Goal: Task Accomplishment & Management: Manage account settings

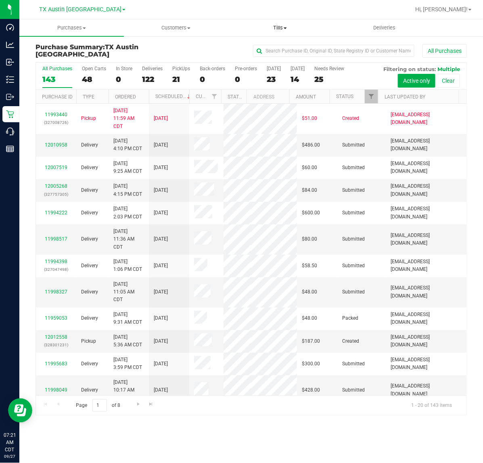
click at [276, 24] on span "Tills" at bounding box center [280, 27] width 104 height 7
click at [257, 47] on span "Manage tills" at bounding box center [255, 48] width 54 height 7
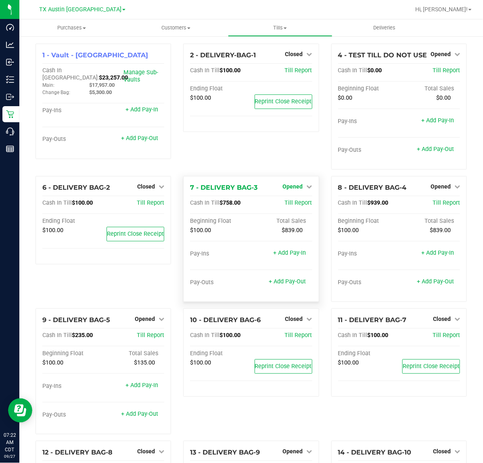
click at [296, 190] on span "Opened" at bounding box center [293, 186] width 20 height 6
click at [294, 204] on link "Close Till" at bounding box center [294, 203] width 22 height 6
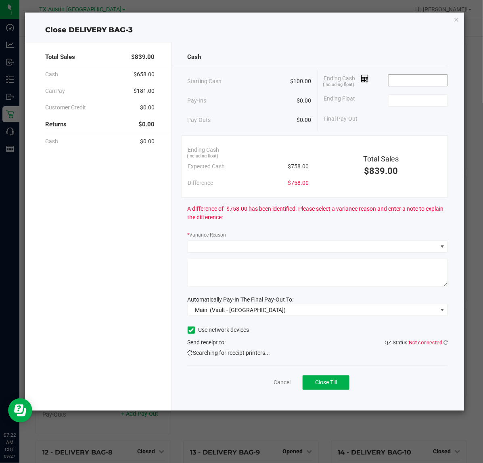
click at [417, 81] on input at bounding box center [417, 80] width 59 height 11
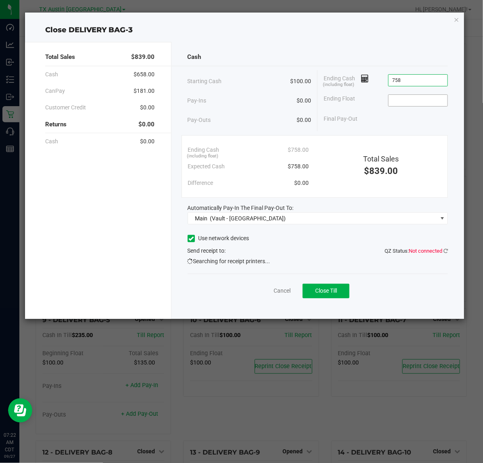
type input "$758.00"
click at [414, 99] on input at bounding box center [417, 100] width 59 height 11
type input "$100.00"
click at [384, 129] on div "Starting Cash $100.00 Pay-Ins $0.00 Pay-Outs $0.00 Ending Cash (including float…" at bounding box center [318, 100] width 261 height 61
click at [325, 290] on span "Close Till" at bounding box center [326, 290] width 22 height 6
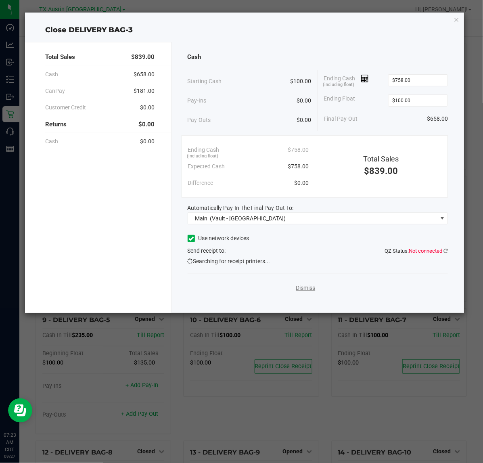
click at [310, 291] on link "Dismiss" at bounding box center [305, 288] width 19 height 8
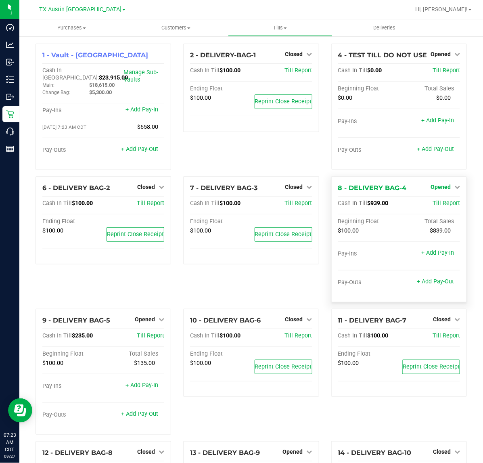
click at [437, 186] on span "Opened" at bounding box center [440, 187] width 20 height 6
click at [435, 204] on link "Close Till" at bounding box center [441, 203] width 22 height 6
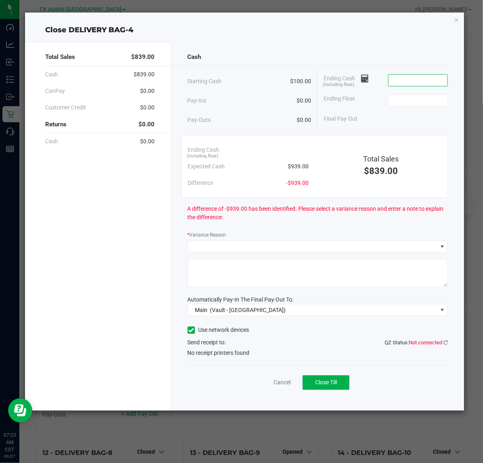
click at [406, 79] on input at bounding box center [417, 80] width 59 height 11
type input "$952.00"
click at [403, 99] on input at bounding box center [417, 100] width 59 height 11
type input "$100.00"
click at [387, 120] on div "Final Pay-Out $852.00" at bounding box center [386, 119] width 124 height 17
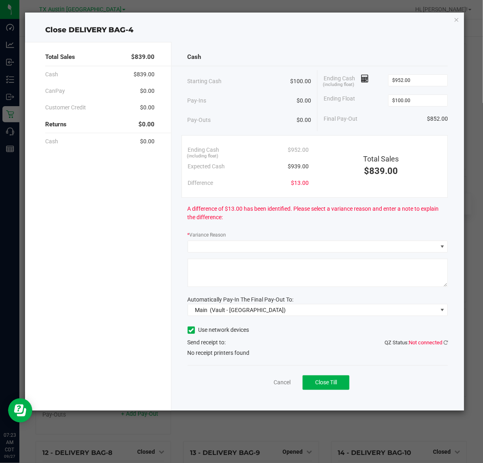
click at [357, 123] on div "Final Pay-Out $852.00" at bounding box center [386, 119] width 124 height 17
click at [254, 249] on span at bounding box center [313, 246] width 250 height 11
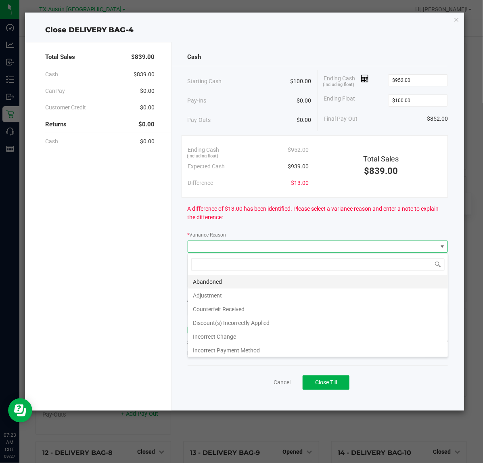
scroll to position [13, 260]
click at [223, 280] on li "Abandoned" at bounding box center [318, 282] width 260 height 14
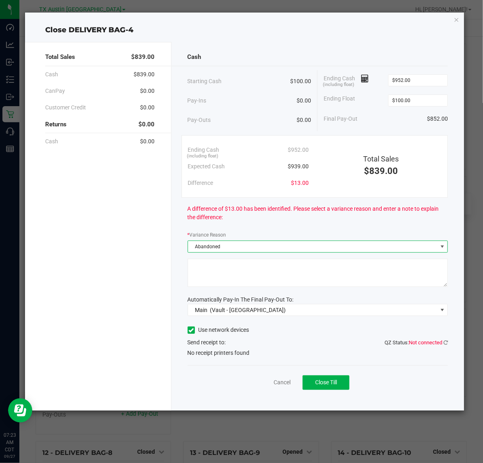
click at [259, 281] on textarea at bounding box center [318, 273] width 261 height 28
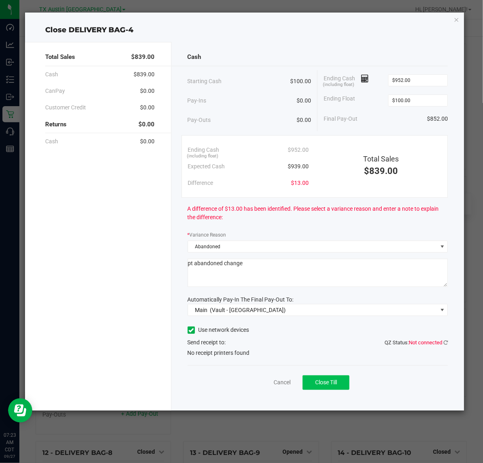
type textarea "pt abandoned change"
click at [331, 384] on span "Close Till" at bounding box center [326, 382] width 22 height 6
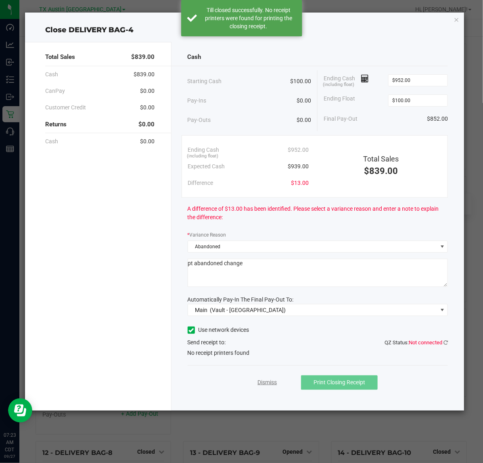
click at [270, 384] on link "Dismiss" at bounding box center [266, 382] width 19 height 8
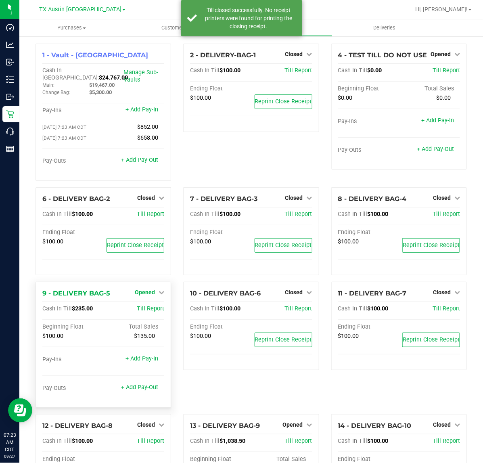
click at [145, 290] on span "Opened" at bounding box center [145, 292] width 20 height 6
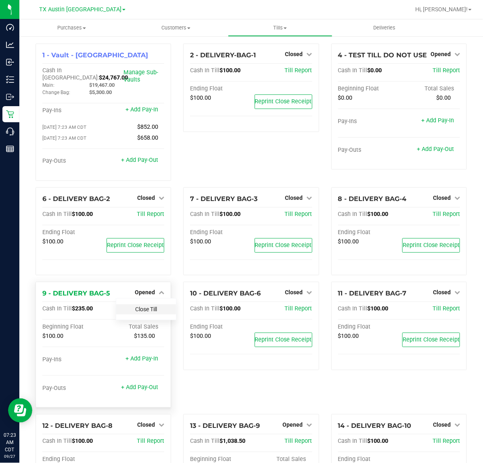
click at [147, 306] on link "Close Till" at bounding box center [146, 309] width 22 height 6
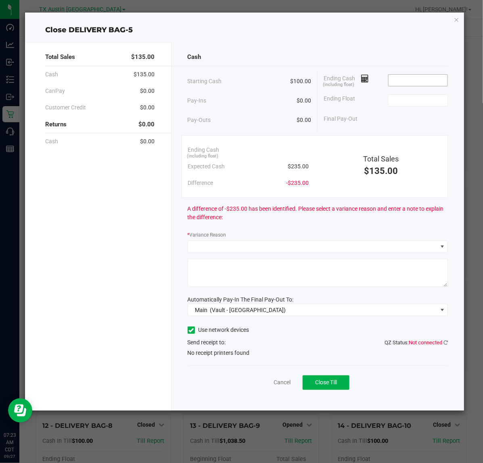
click at [420, 79] on input at bounding box center [417, 80] width 59 height 11
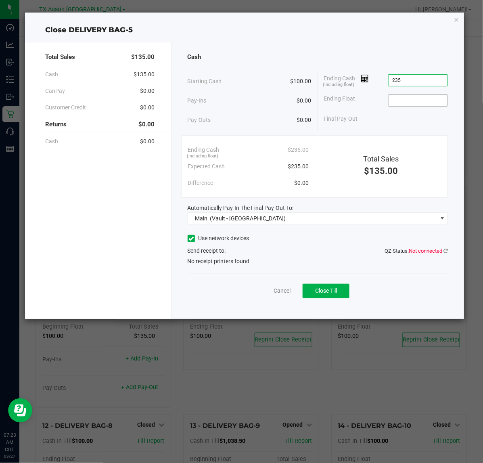
type input "$235.00"
click at [417, 98] on input at bounding box center [417, 100] width 59 height 11
type input "$100.00"
click at [364, 126] on div "Final Pay-Out $135.00" at bounding box center [386, 119] width 124 height 17
click at [336, 295] on button "Close Till" at bounding box center [326, 291] width 47 height 15
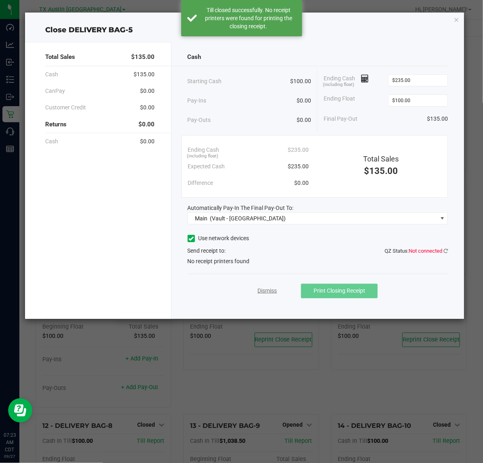
click at [274, 291] on link "Dismiss" at bounding box center [266, 290] width 19 height 8
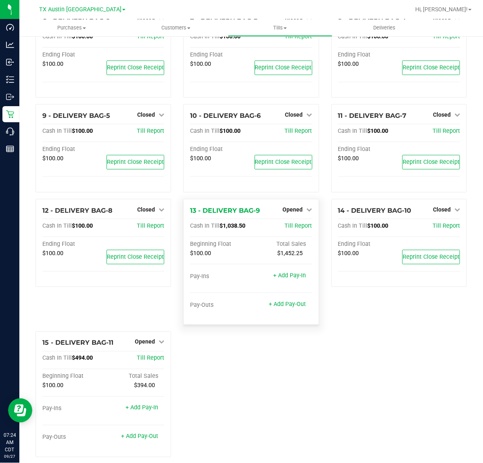
scroll to position [194, 0]
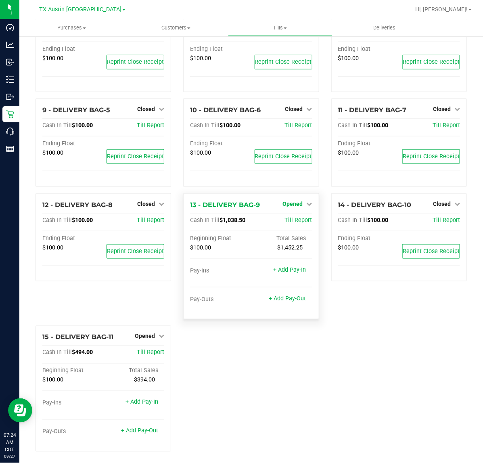
click at [298, 200] on link "Opened" at bounding box center [297, 203] width 29 height 6
click at [292, 217] on link "Close Till" at bounding box center [294, 220] width 22 height 6
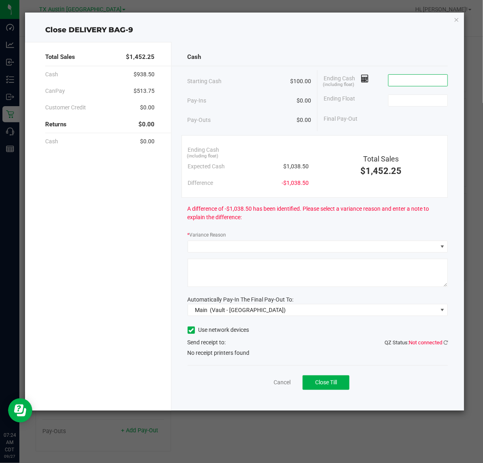
click at [414, 79] on input at bounding box center [417, 80] width 59 height 11
type input "$1,039.00"
click at [411, 98] on input at bounding box center [417, 100] width 59 height 11
type input "$100.00"
click at [383, 118] on div "Final Pay-Out $939.00" at bounding box center [386, 119] width 124 height 17
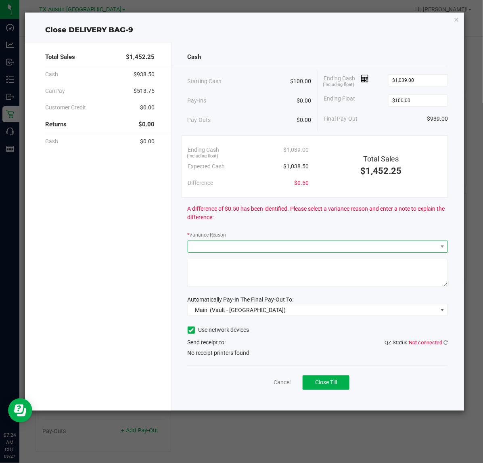
click at [278, 242] on span at bounding box center [313, 246] width 250 height 11
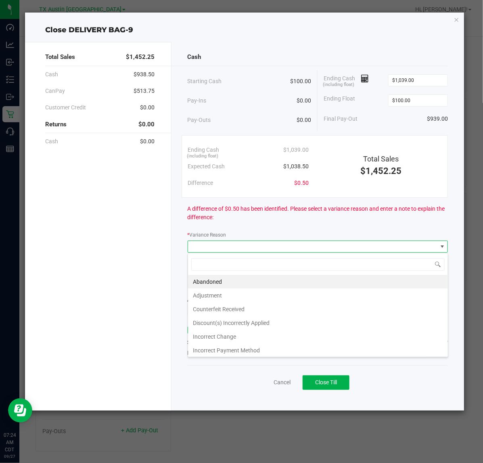
scroll to position [13, 260]
click at [274, 282] on li "Abandoned" at bounding box center [318, 282] width 260 height 14
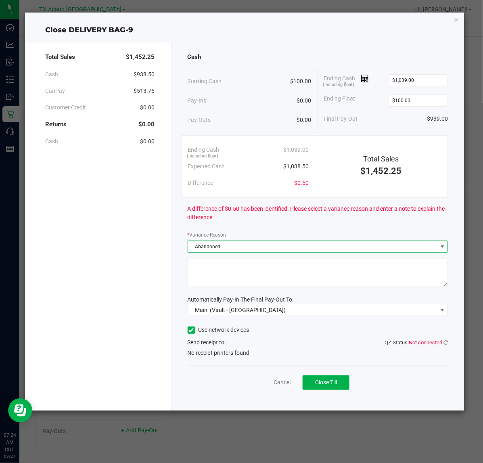
click at [274, 281] on textarea at bounding box center [318, 273] width 261 height 28
type textarea "pt abandoned change"
click at [301, 347] on div "Use network devices Send receipt to: QZ Status: Not connected No receipt printe…" at bounding box center [318, 340] width 261 height 33
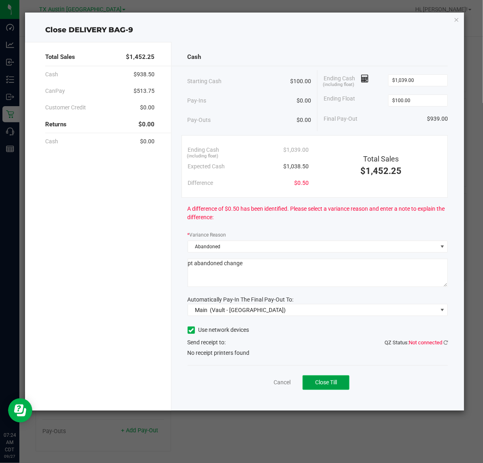
click at [327, 381] on span "Close Till" at bounding box center [326, 382] width 22 height 6
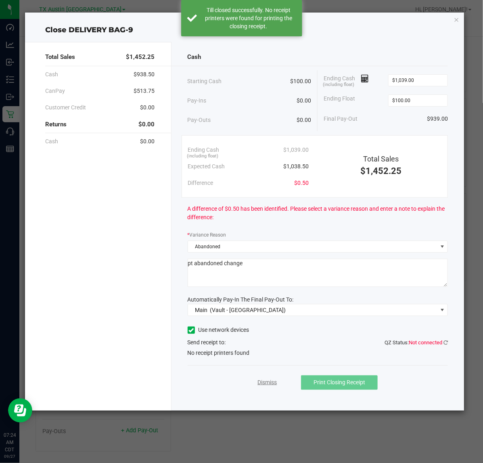
click at [269, 386] on link "Dismiss" at bounding box center [266, 382] width 19 height 8
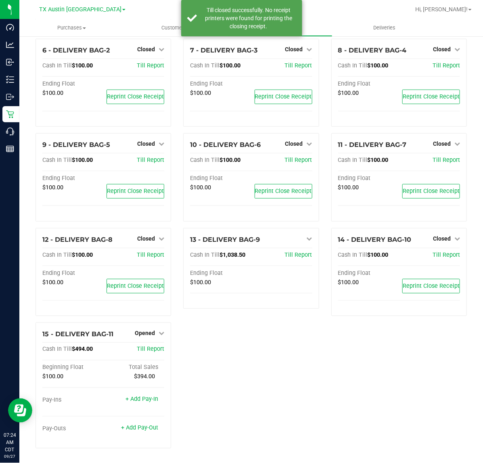
scroll to position [156, 0]
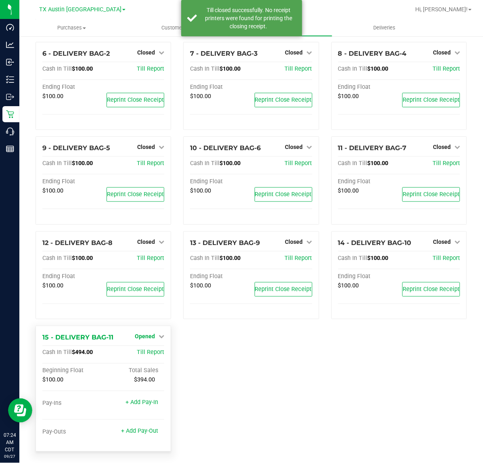
click at [148, 333] on span "Opened" at bounding box center [145, 336] width 20 height 6
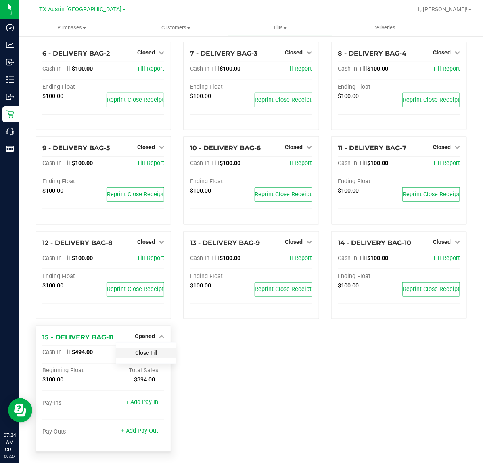
click at [146, 351] on link "Close Till" at bounding box center [146, 353] width 22 height 6
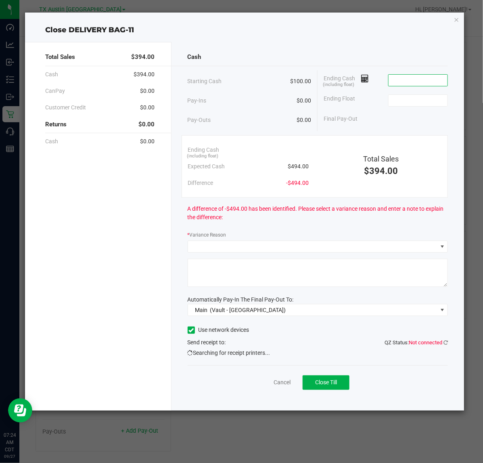
click at [414, 77] on input at bounding box center [417, 80] width 59 height 11
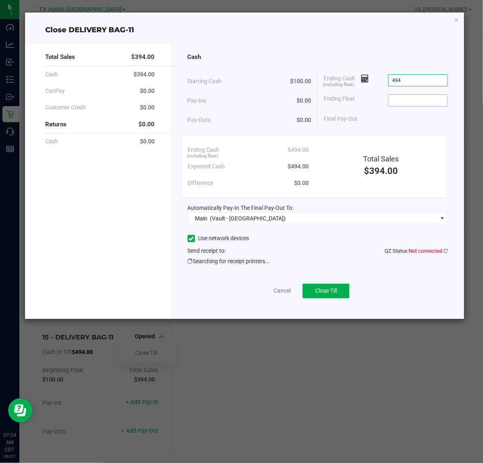
type input "$494.00"
click at [410, 98] on input at bounding box center [417, 100] width 59 height 11
type input "$100.00"
click at [381, 123] on div "Final Pay-Out $394.00" at bounding box center [386, 119] width 124 height 17
click at [333, 292] on span "Close Till" at bounding box center [326, 290] width 22 height 6
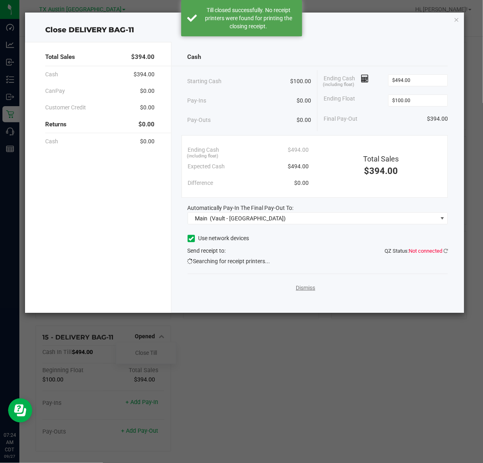
click at [303, 288] on link "Dismiss" at bounding box center [305, 288] width 19 height 8
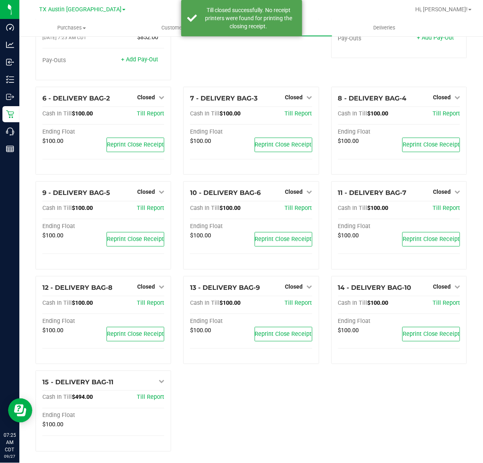
scroll to position [118, 0]
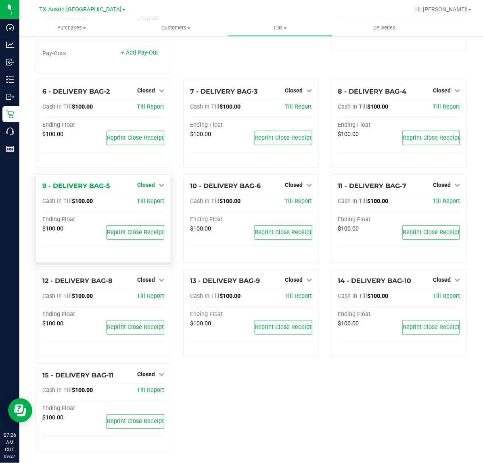
click at [144, 182] on span "Closed" at bounding box center [146, 185] width 18 height 6
click at [147, 198] on link "Open Till" at bounding box center [145, 201] width 21 height 6
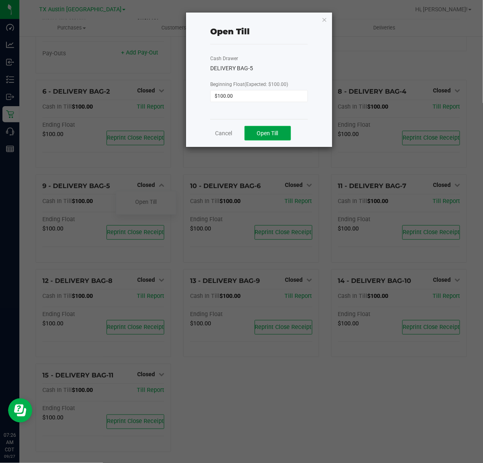
click at [269, 134] on span "Open Till" at bounding box center [267, 133] width 21 height 6
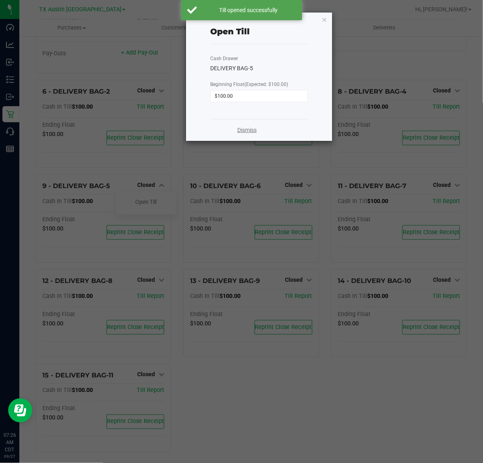
click at [249, 128] on link "Dismiss" at bounding box center [246, 130] width 19 height 8
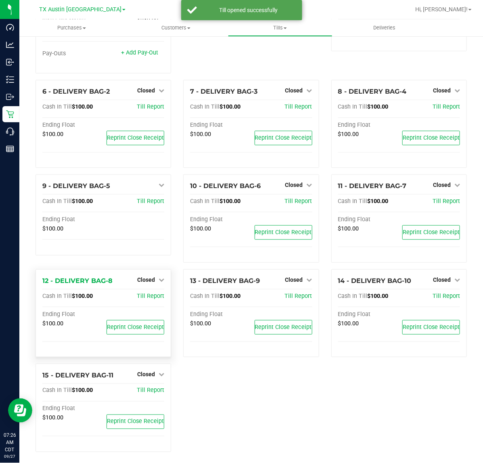
scroll to position [156, 0]
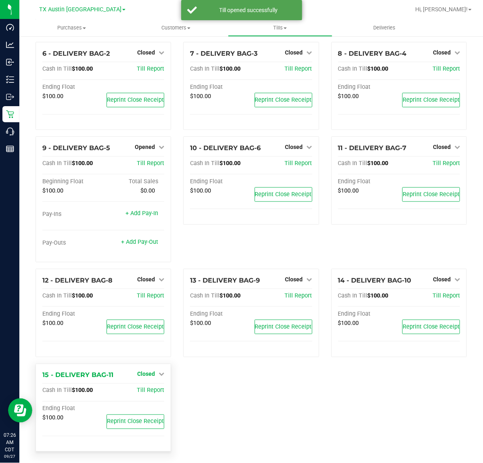
click at [146, 371] on span "Closed" at bounding box center [146, 374] width 18 height 6
click at [144, 389] on link "Open Till" at bounding box center [145, 390] width 21 height 6
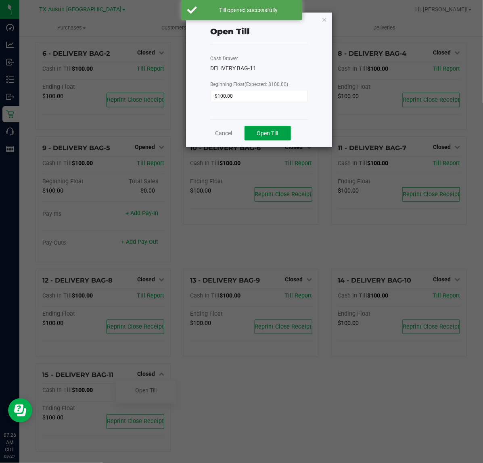
click at [266, 132] on span "Open Till" at bounding box center [267, 133] width 21 height 6
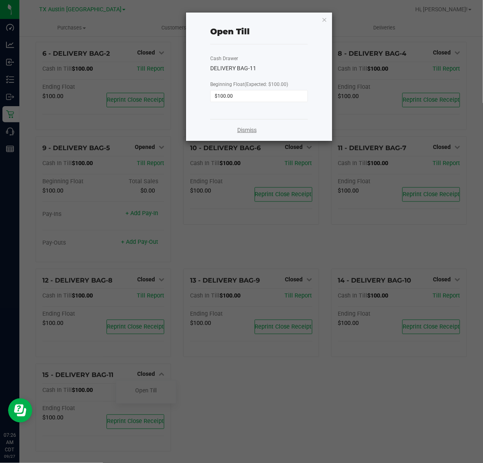
click at [245, 134] on link "Dismiss" at bounding box center [246, 130] width 19 height 8
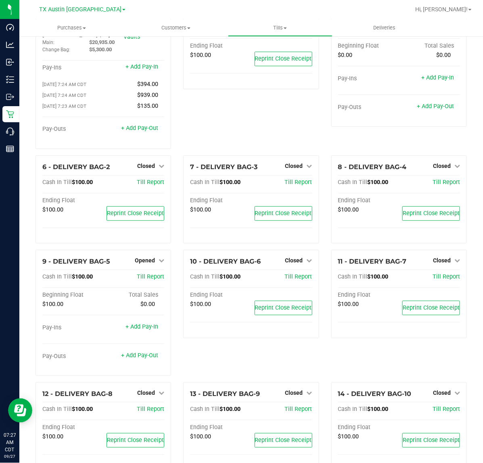
scroll to position [0, 0]
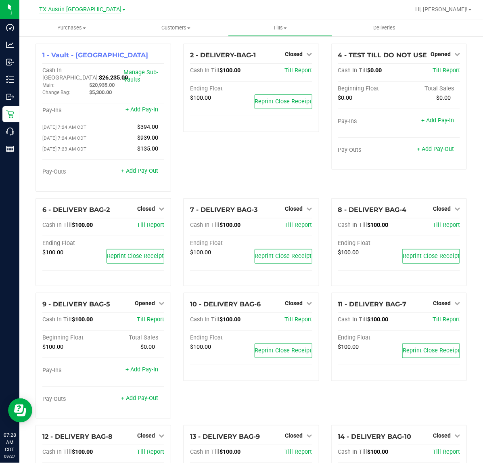
click at [88, 8] on span "TX Austin [GEOGRAPHIC_DATA]" at bounding box center [80, 9] width 82 height 7
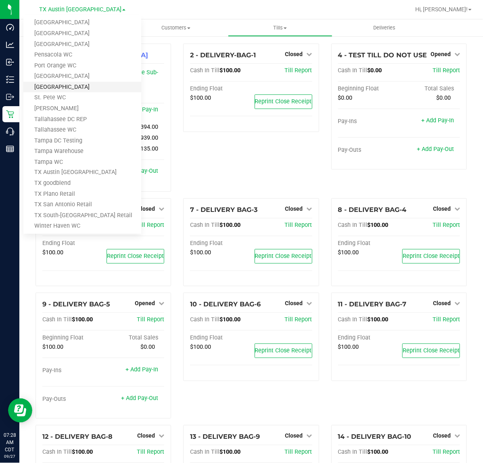
scroll to position [353, 0]
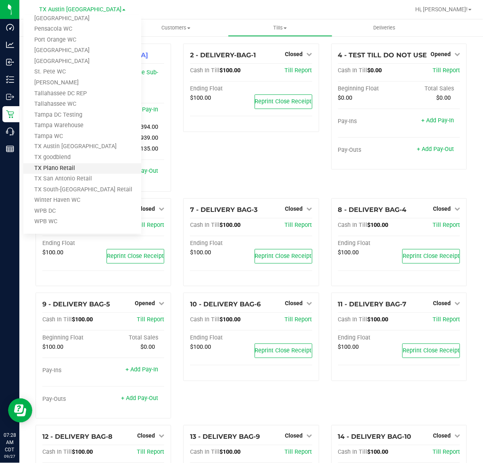
click at [67, 166] on link "TX Plano Retail" at bounding box center [82, 168] width 118 height 11
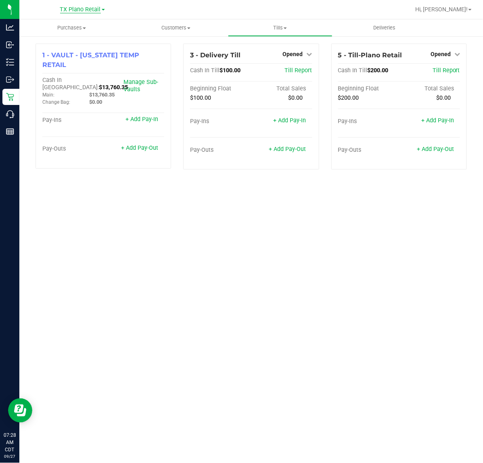
click at [84, 10] on span "TX Plano Retail" at bounding box center [80, 9] width 41 height 7
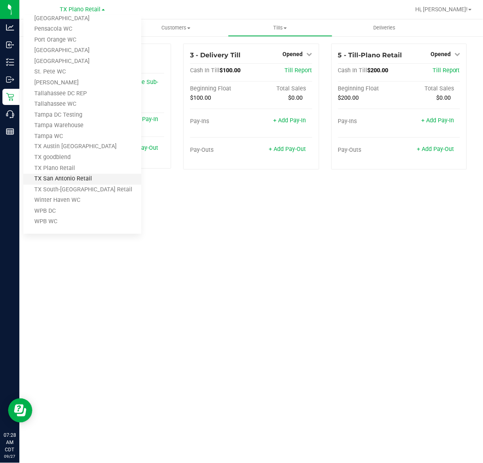
click at [75, 179] on link "TX San Antonio Retail" at bounding box center [82, 179] width 118 height 11
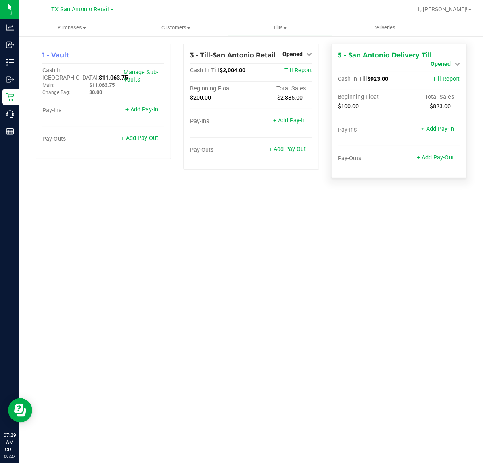
click at [450, 61] on span "Opened" at bounding box center [440, 64] width 20 height 6
click at [445, 71] on link "Close Till" at bounding box center [441, 71] width 22 height 6
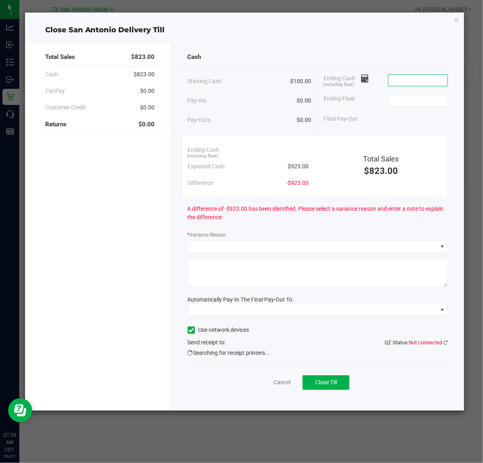
click at [400, 81] on input at bounding box center [417, 80] width 59 height 11
type input "$925.00"
click at [402, 98] on input at bounding box center [417, 100] width 59 height 11
type input "$100.00"
click at [384, 121] on div "Final Pay-Out $825.00" at bounding box center [386, 119] width 124 height 17
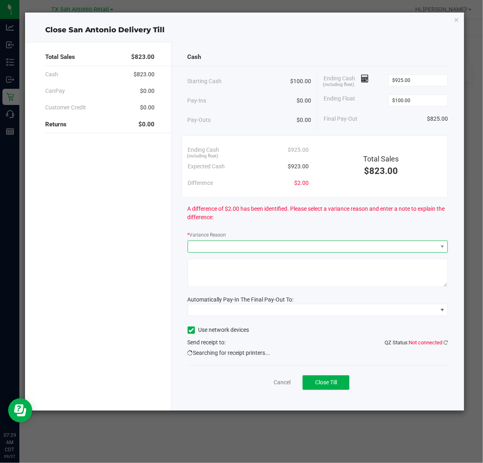
click at [301, 249] on span at bounding box center [313, 246] width 250 height 11
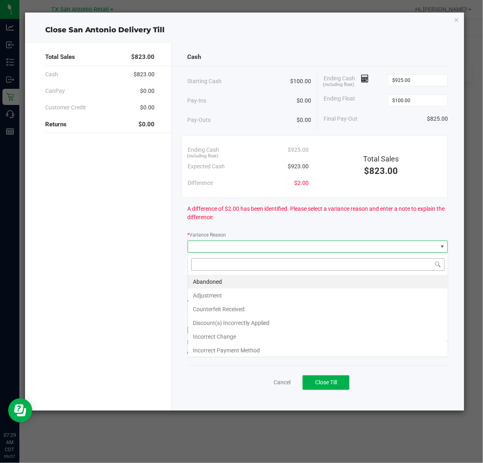
scroll to position [13, 260]
click at [225, 278] on li "Abandoned" at bounding box center [318, 282] width 260 height 14
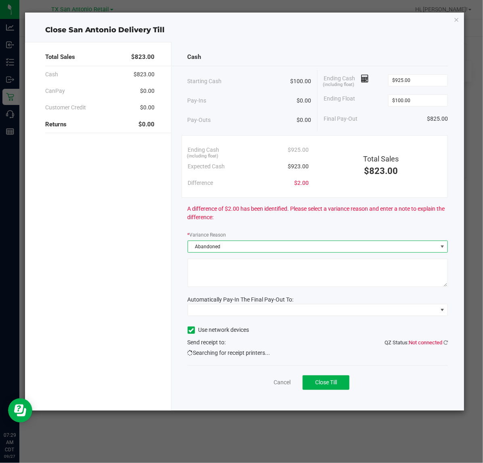
click at [234, 272] on textarea at bounding box center [318, 273] width 261 height 28
type textarea "pt abandoned change"
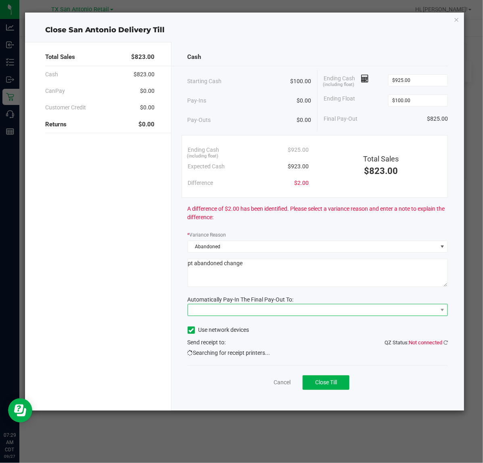
click at [274, 309] on span at bounding box center [313, 309] width 250 height 11
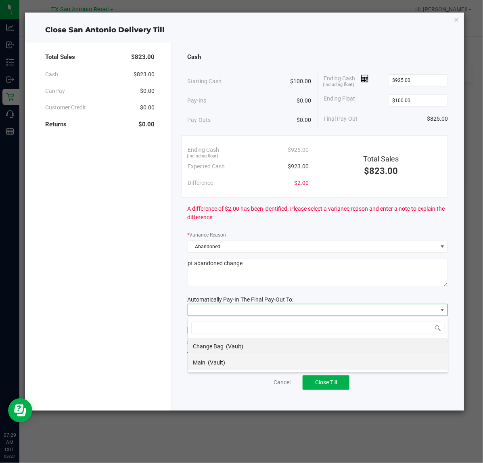
click at [214, 367] on div "Main (Vault)" at bounding box center [209, 362] width 32 height 15
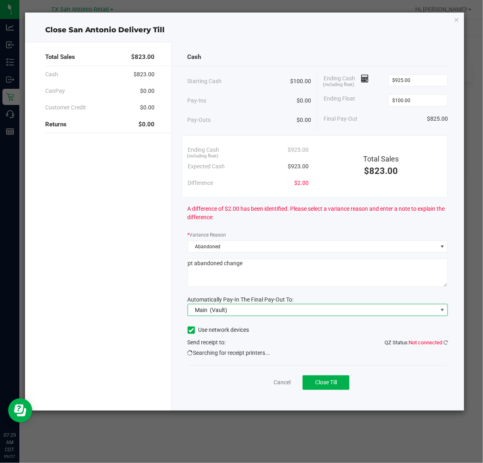
click at [208, 382] on div "Cancel Close Till" at bounding box center [318, 380] width 261 height 31
click at [333, 384] on span "Close Till" at bounding box center [326, 382] width 22 height 6
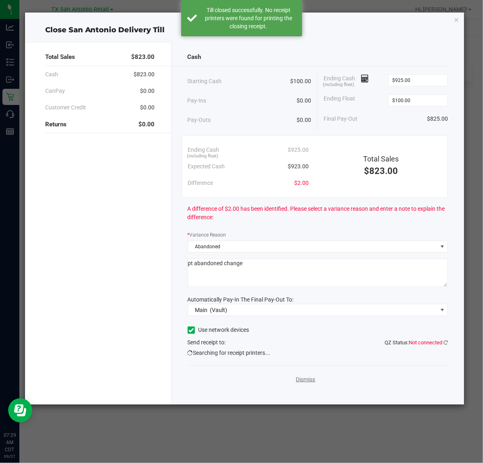
click at [309, 380] on link "Dismiss" at bounding box center [305, 379] width 19 height 8
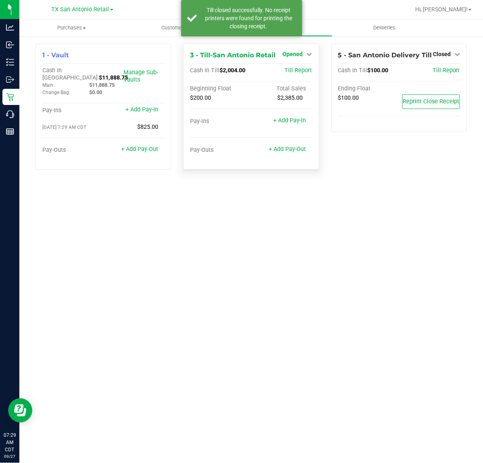
click at [299, 56] on span "Opened" at bounding box center [293, 54] width 20 height 6
click at [295, 73] on link "Close Till" at bounding box center [294, 71] width 22 height 6
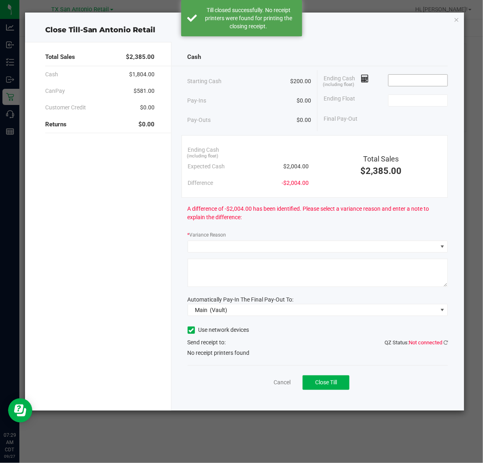
click at [413, 84] on input at bounding box center [417, 80] width 59 height 11
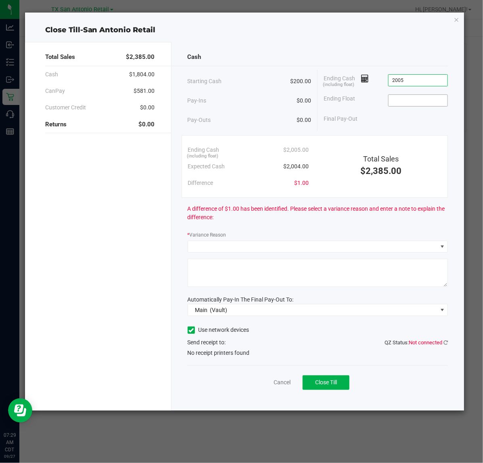
type input "$2,005.00"
click at [428, 97] on input at bounding box center [417, 100] width 59 height 11
type input "$200.00"
click at [382, 120] on div "Final Pay-Out $1,805.00" at bounding box center [386, 119] width 124 height 17
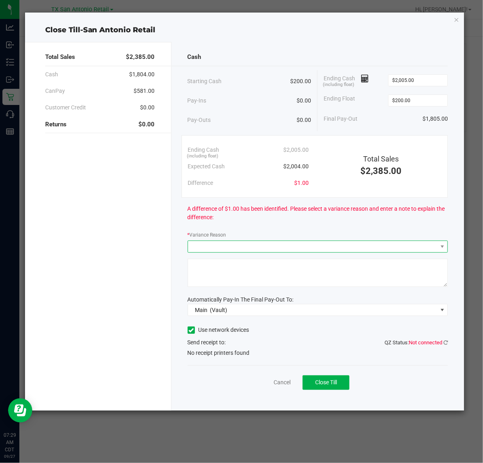
click at [440, 251] on span at bounding box center [442, 246] width 10 height 11
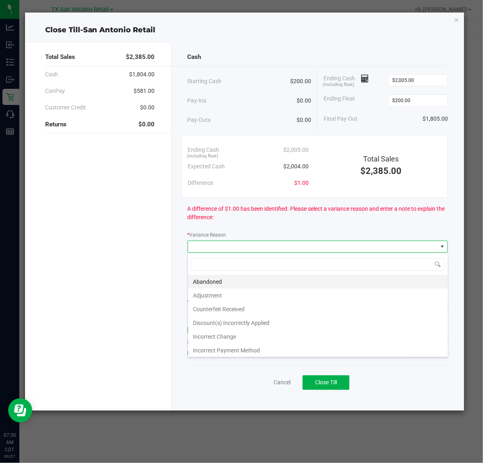
click at [230, 278] on li "Abandoned" at bounding box center [318, 282] width 260 height 14
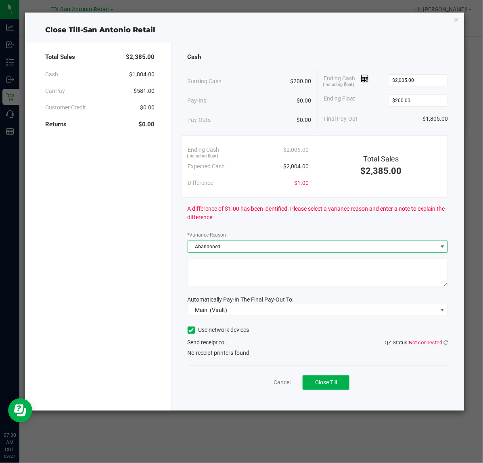
click at [233, 272] on textarea at bounding box center [318, 273] width 261 height 28
type textarea "pt abandoned change"
click at [396, 390] on div "Cancel Close Till" at bounding box center [318, 380] width 261 height 31
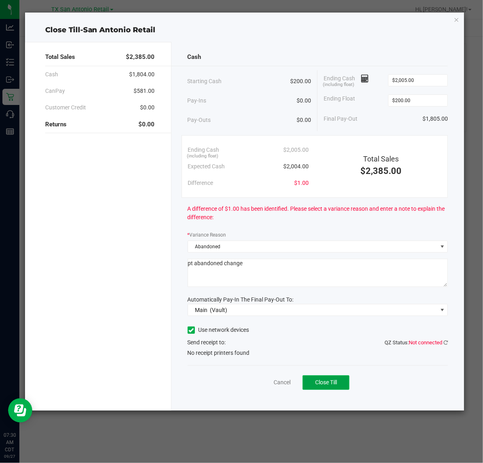
click at [314, 382] on button "Close Till" at bounding box center [326, 382] width 47 height 15
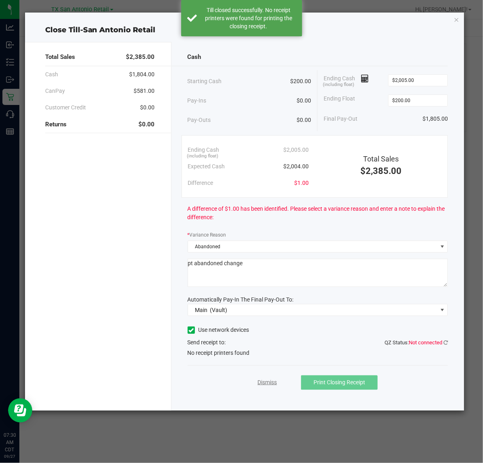
click at [268, 384] on link "Dismiss" at bounding box center [266, 382] width 19 height 8
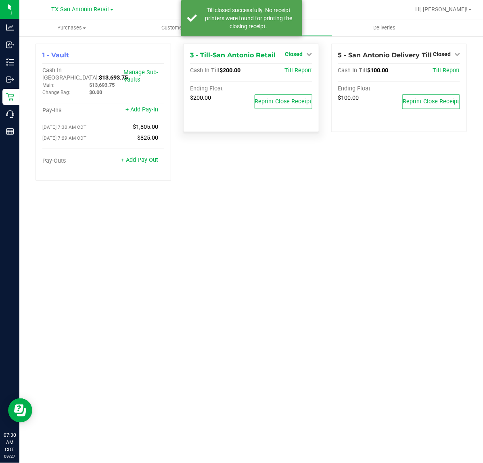
click at [301, 55] on span "Closed" at bounding box center [294, 54] width 18 height 6
click at [296, 73] on link "Open Till" at bounding box center [293, 71] width 21 height 6
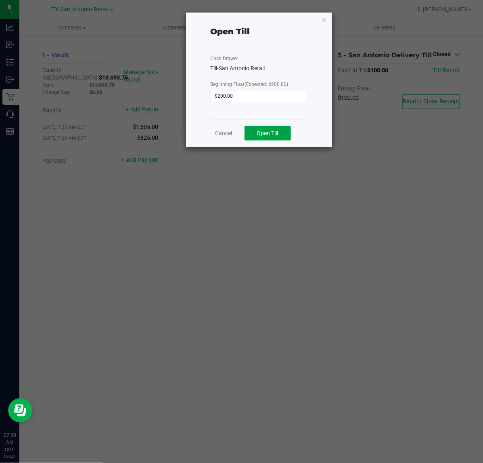
click at [269, 132] on span "Open Till" at bounding box center [267, 133] width 21 height 6
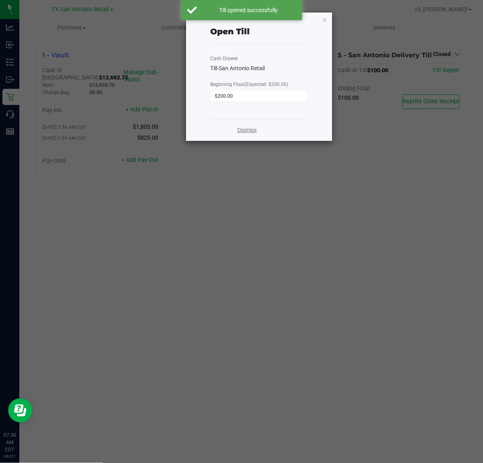
click at [244, 134] on link "Dismiss" at bounding box center [246, 130] width 19 height 8
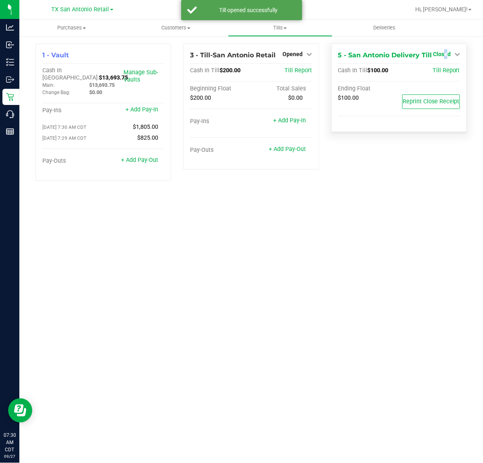
click at [446, 53] on span "Closed" at bounding box center [442, 54] width 18 height 6
click at [443, 72] on link "Open Till" at bounding box center [441, 71] width 21 height 6
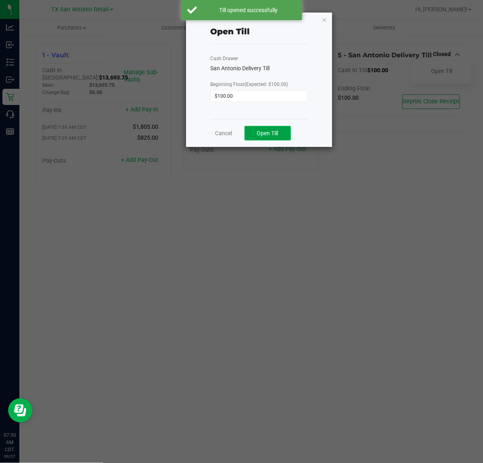
click at [286, 136] on button "Open Till" at bounding box center [267, 133] width 46 height 15
click at [252, 132] on link "Dismiss" at bounding box center [246, 130] width 19 height 8
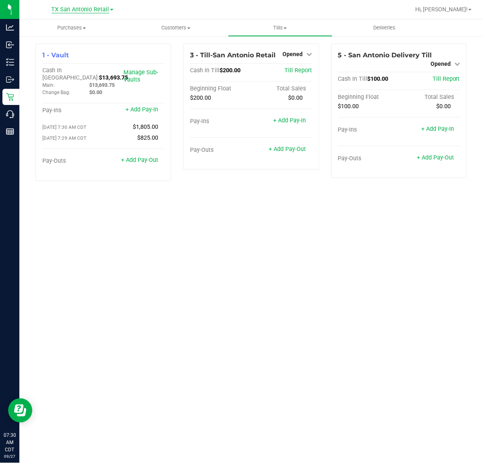
click at [85, 7] on span "TX San Antonio Retail" at bounding box center [81, 9] width 58 height 7
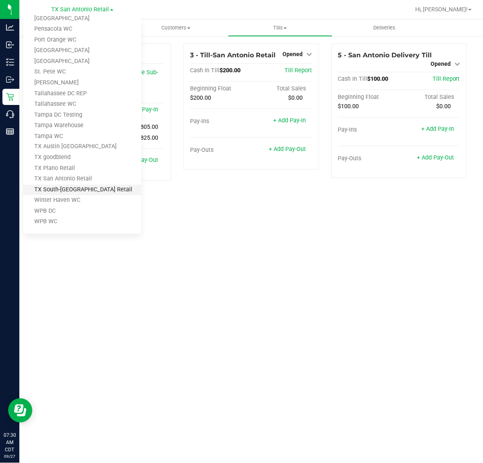
click at [79, 188] on link "TX South-Austin Retail" at bounding box center [82, 190] width 118 height 11
